Goal: Use online tool/utility: Utilize a website feature to perform a specific function

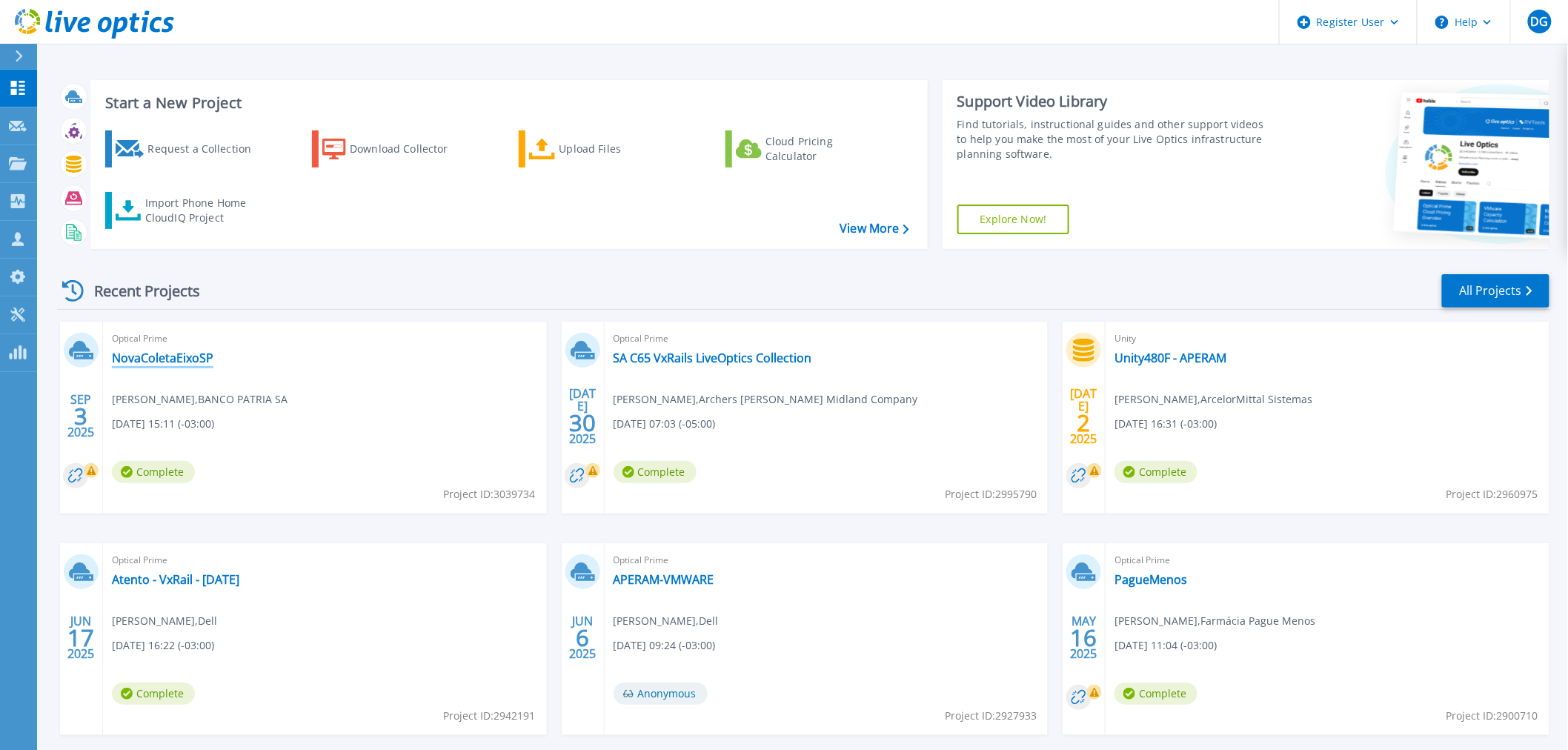
click at [149, 360] on link "NovaColetaEixoSP" at bounding box center [163, 358] width 102 height 15
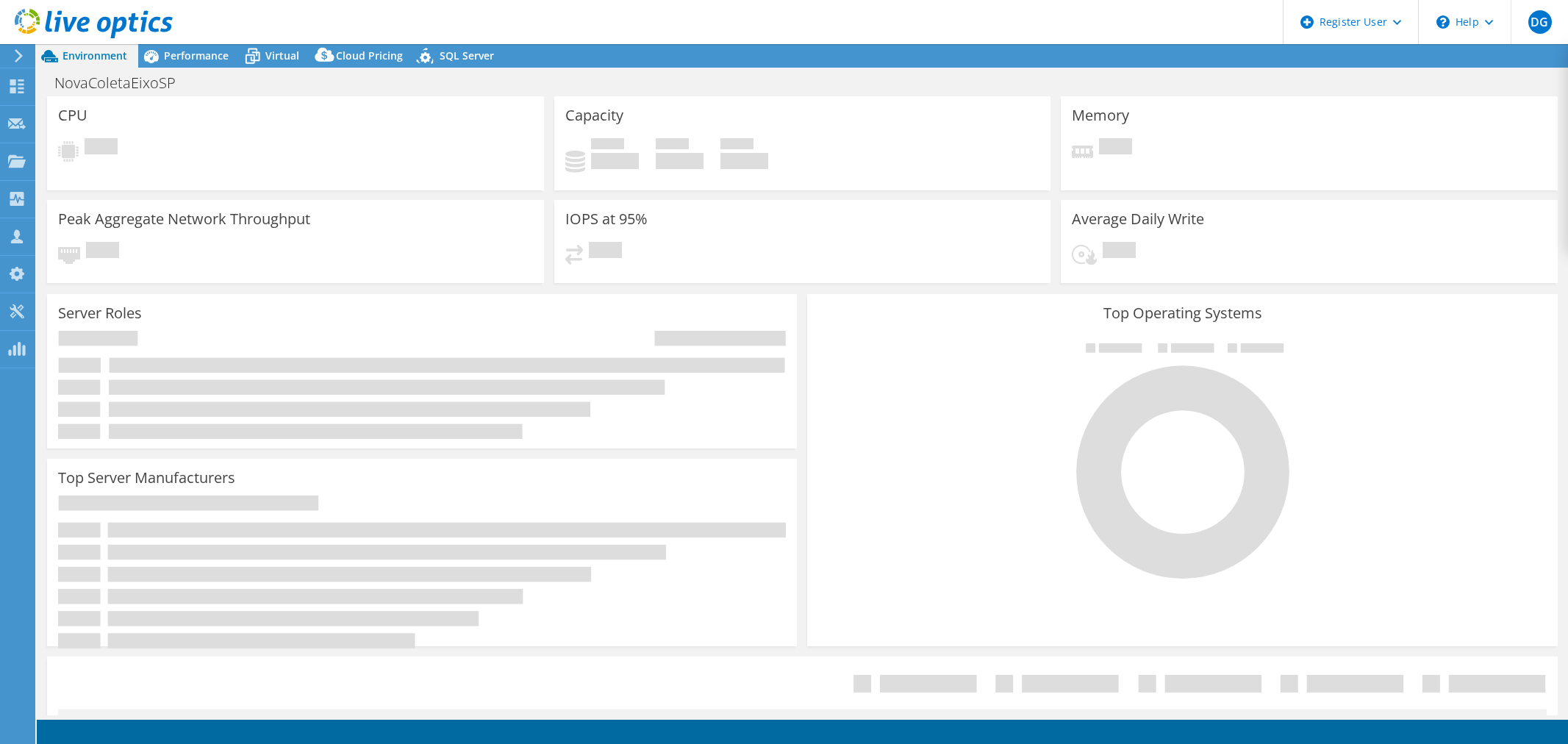
select select "SouthAmerica"
select select "USD"
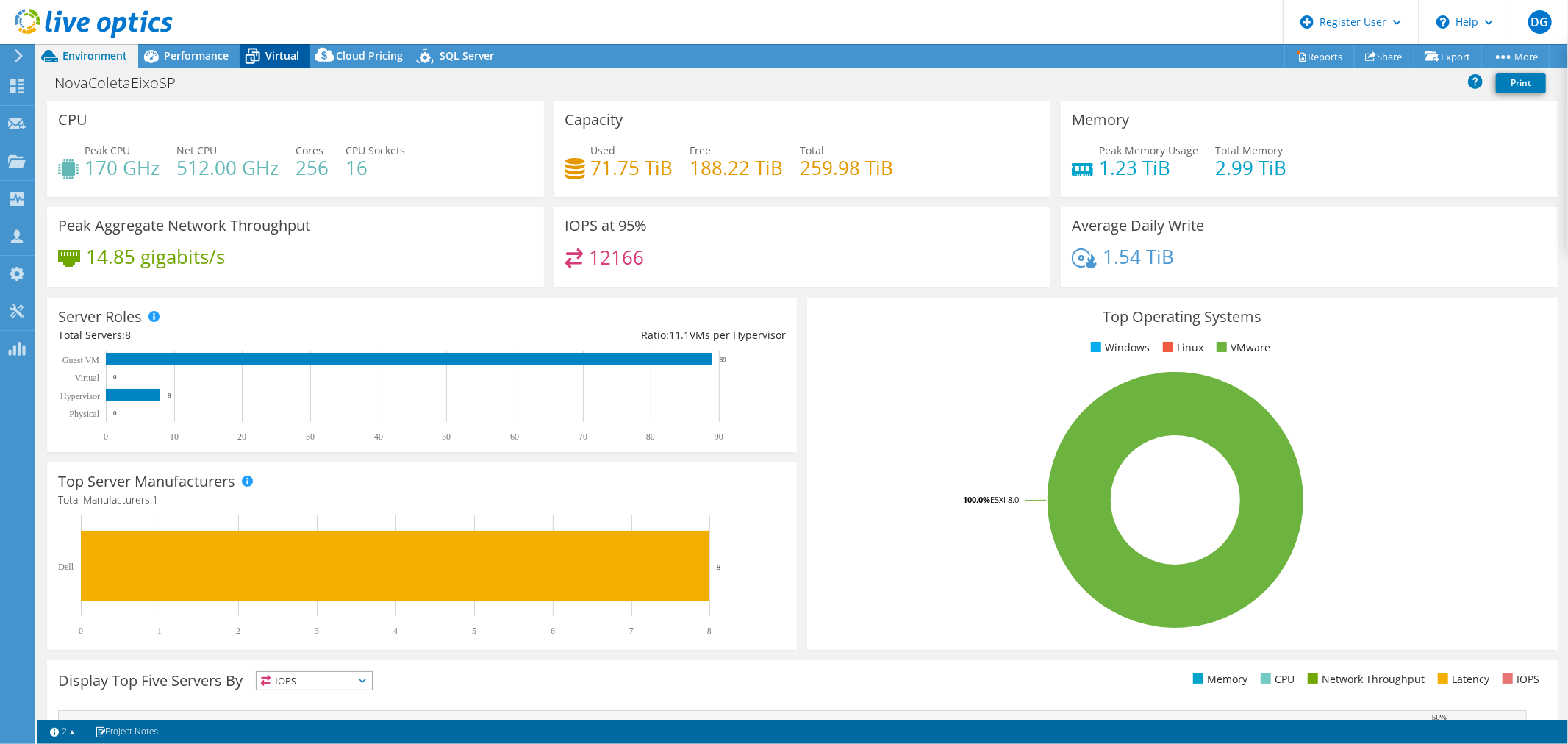
click at [281, 55] on span "Virtual" at bounding box center [282, 55] width 34 height 14
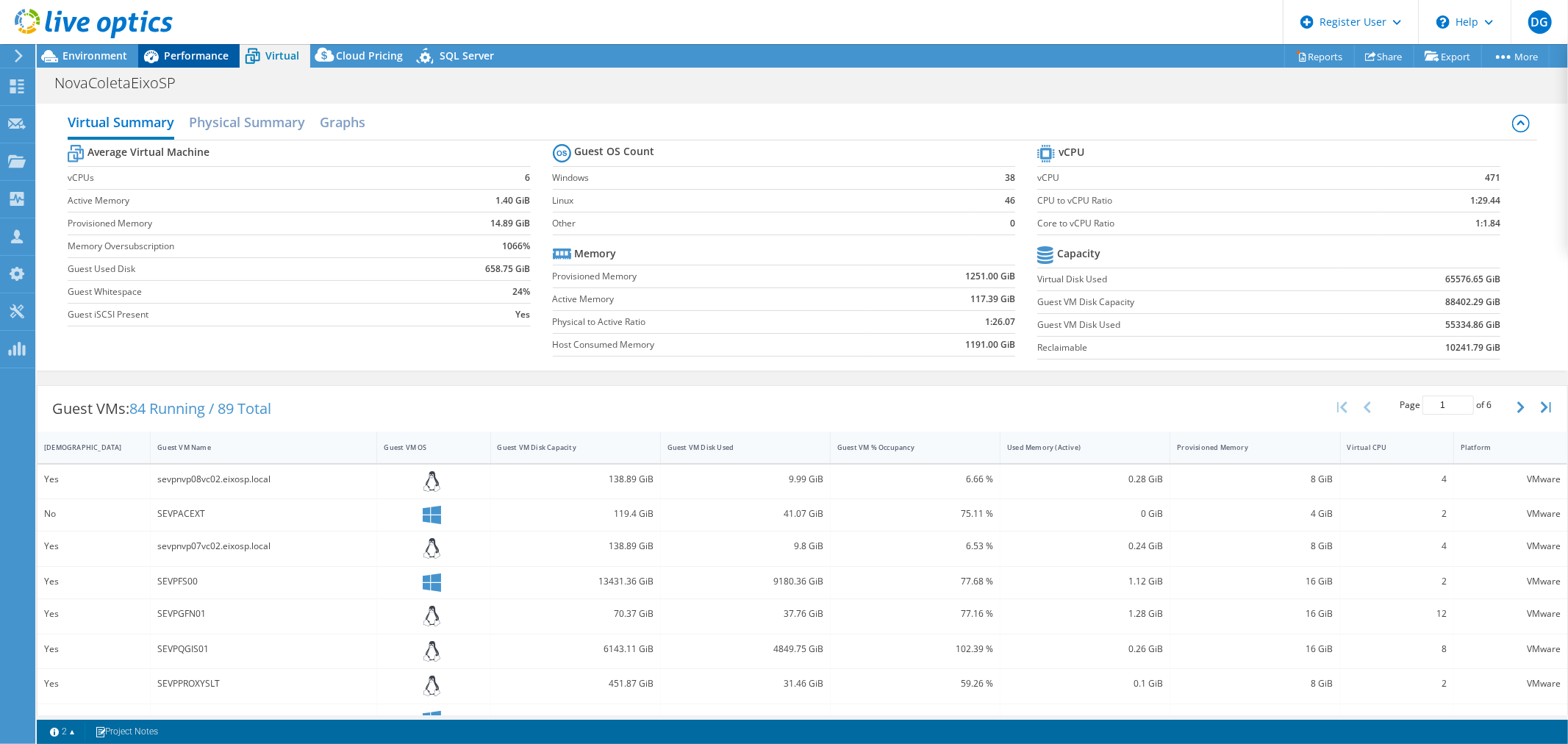
click at [180, 54] on span "Performance" at bounding box center [196, 55] width 65 height 14
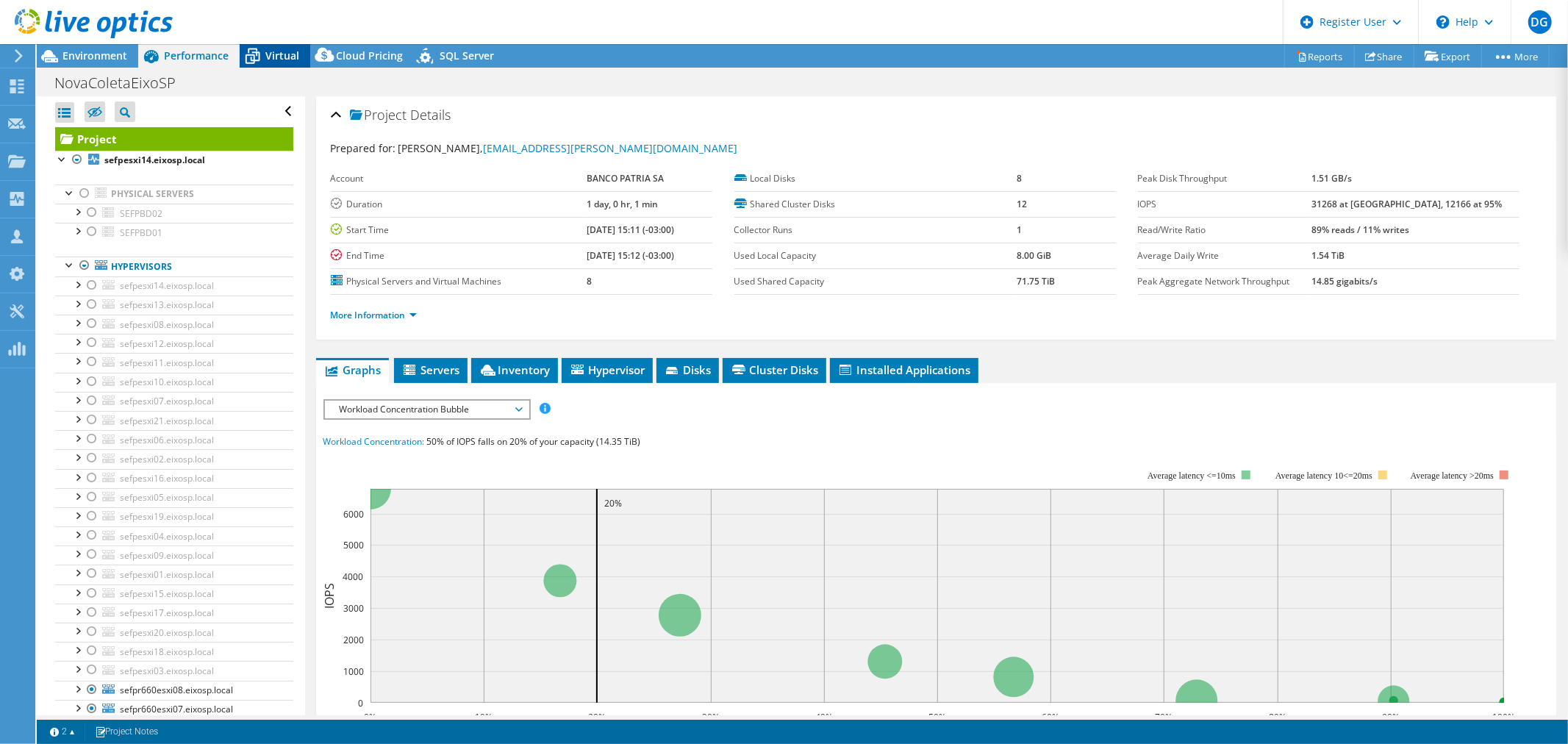
click at [279, 50] on span "Virtual" at bounding box center [282, 55] width 34 height 14
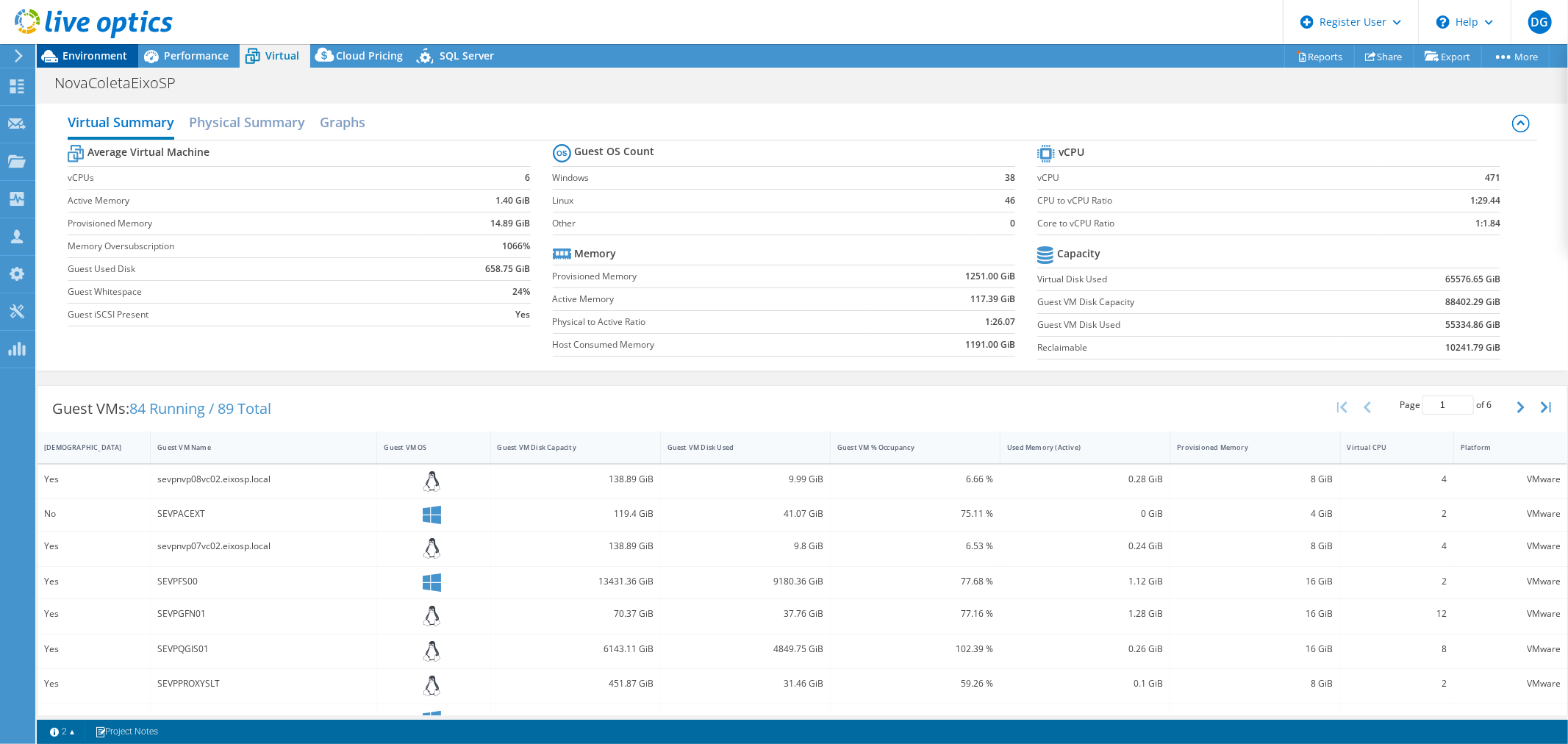
click at [88, 56] on span "Environment" at bounding box center [94, 55] width 65 height 14
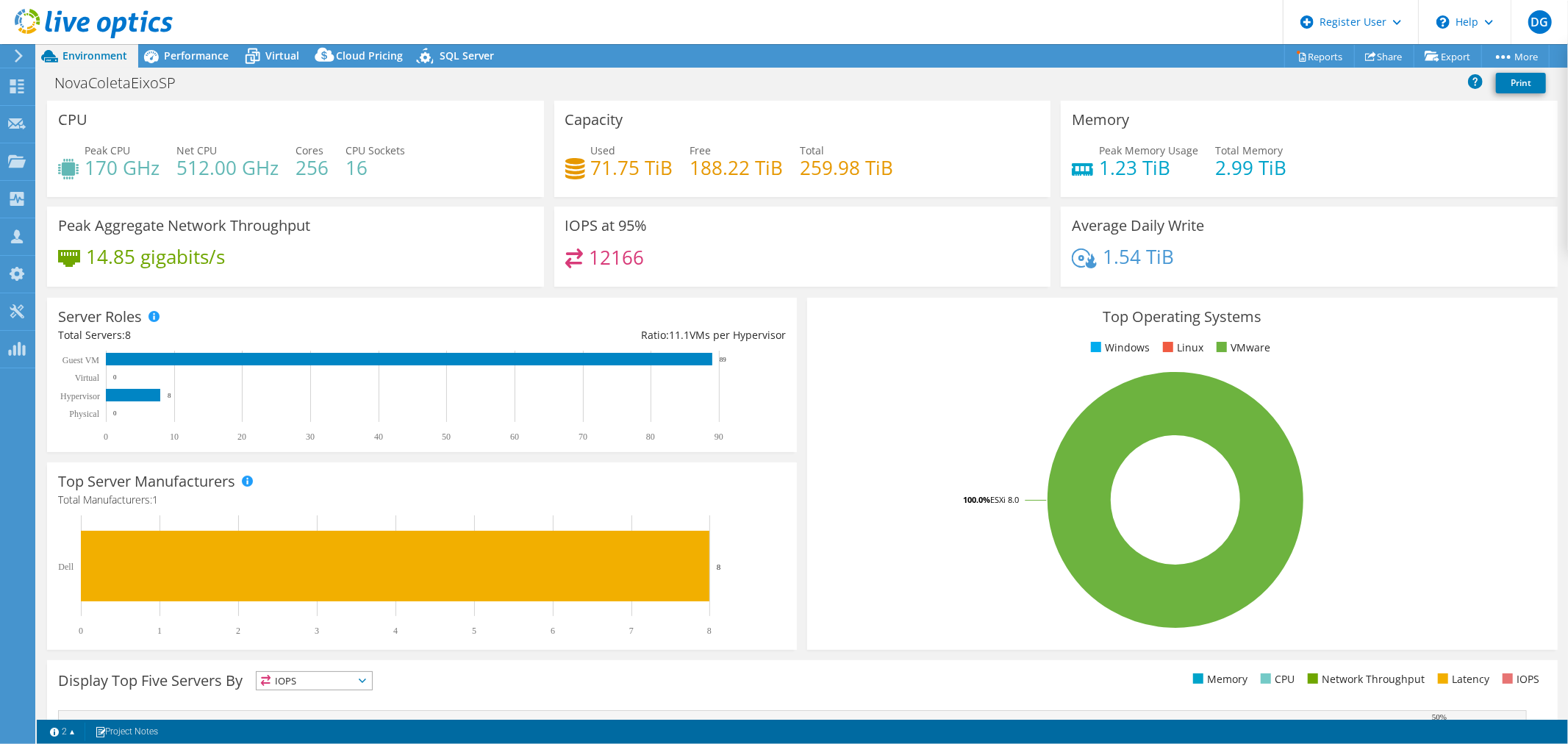
click at [820, 255] on div "12166" at bounding box center [802, 264] width 474 height 32
